Goal: Task Accomplishment & Management: Manage account settings

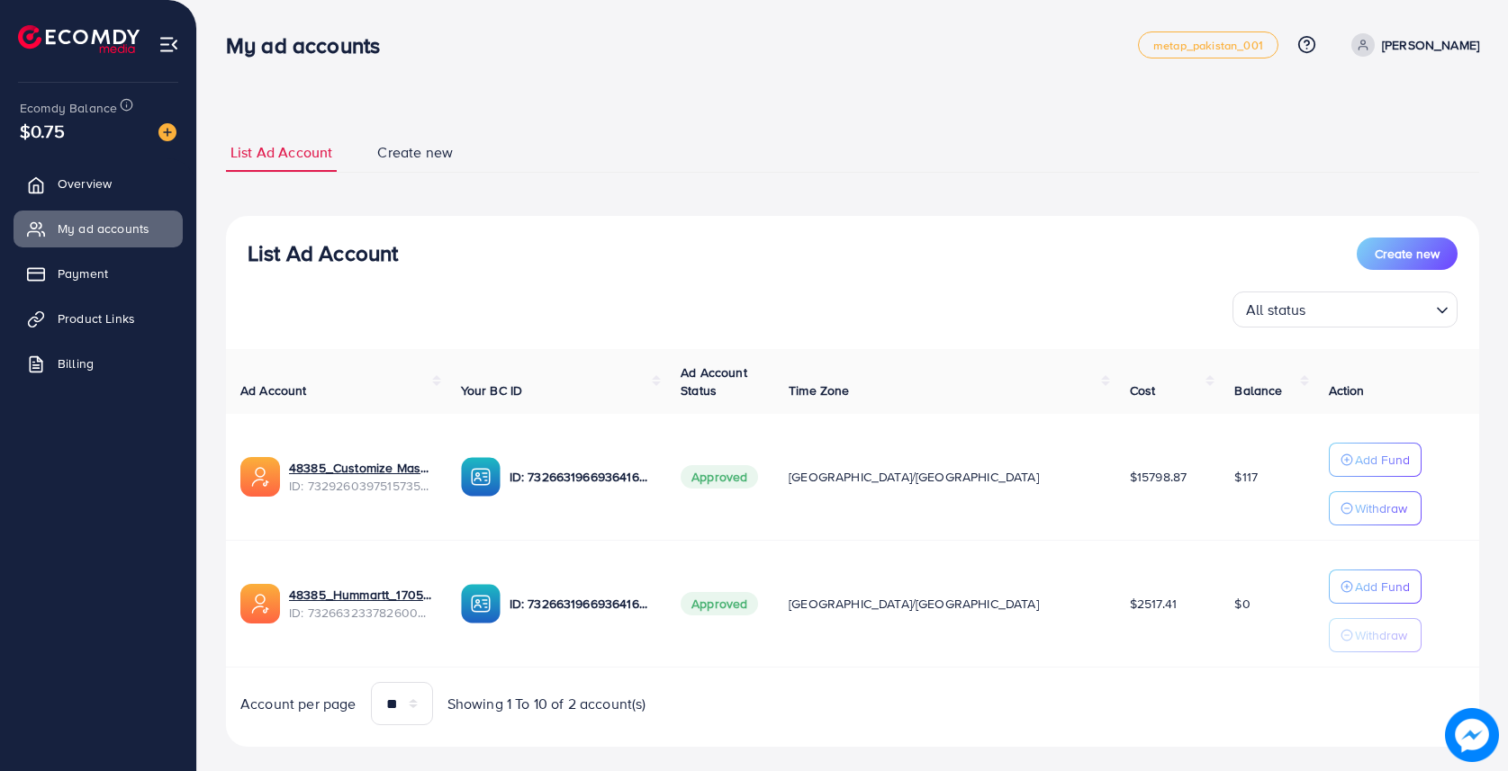
click at [1015, 144] on ul "List Ad Account Create new" at bounding box center [852, 153] width 1253 height 40
click at [1454, 40] on p "[PERSON_NAME]" at bounding box center [1430, 45] width 97 height 22
click at [1360, 149] on span "Log out" at bounding box center [1371, 148] width 49 height 22
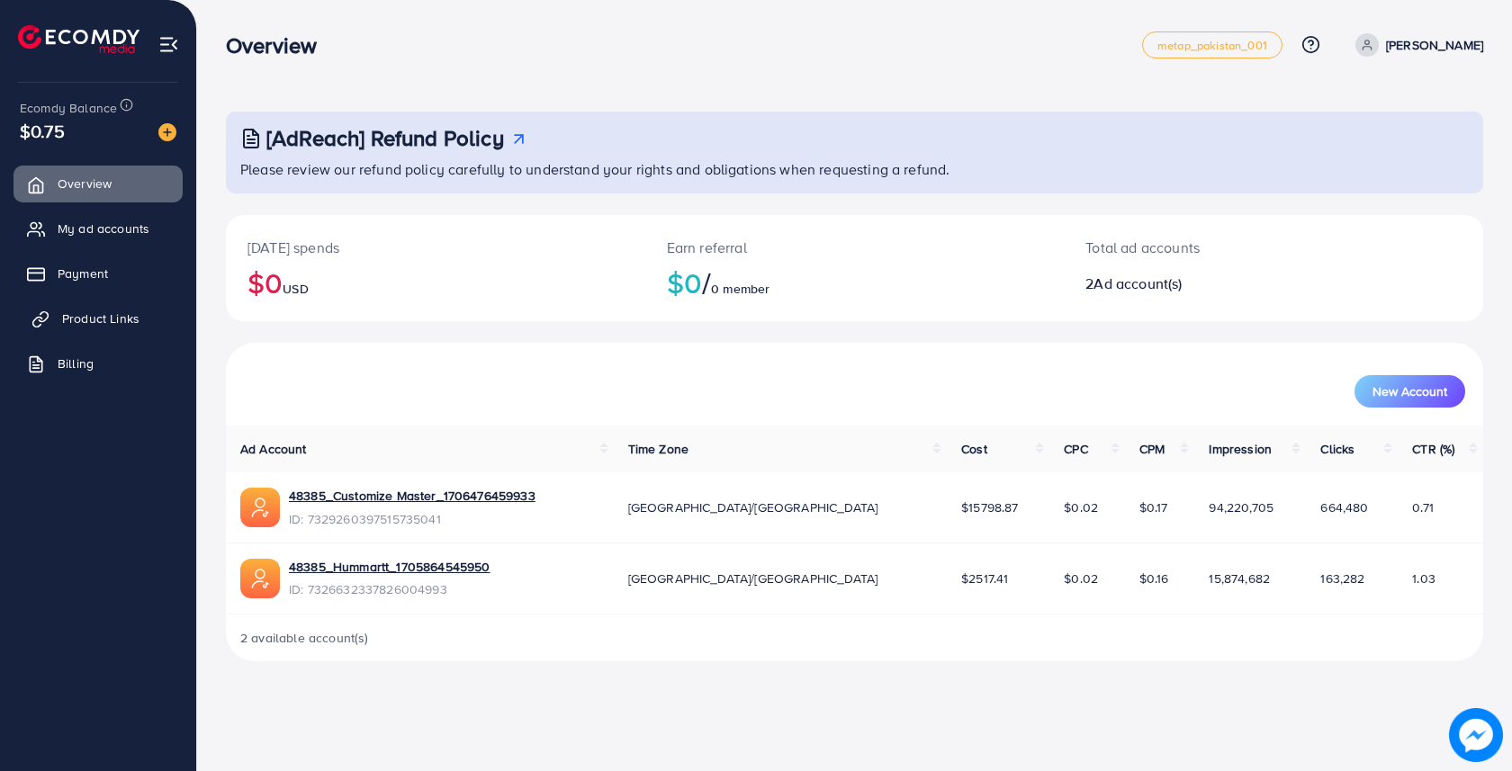
click at [79, 309] on link "Product Links" at bounding box center [98, 319] width 169 height 36
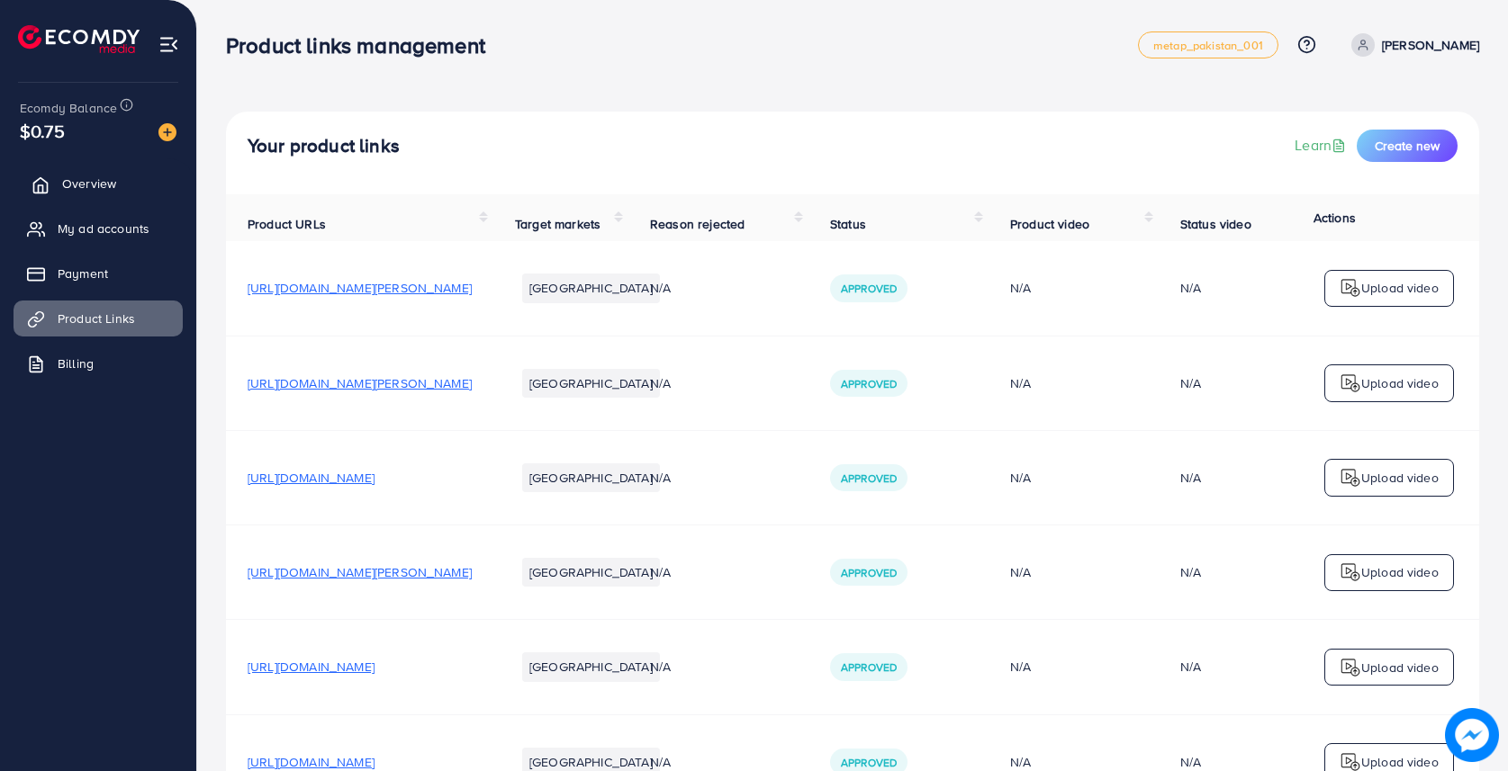
click at [95, 198] on link "Overview" at bounding box center [98, 184] width 169 height 36
